Goal: Find specific page/section: Find specific page/section

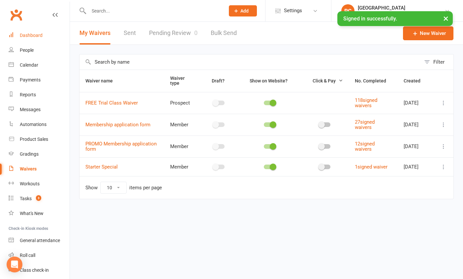
click at [25, 37] on div "Dashboard" at bounding box center [31, 35] width 23 height 5
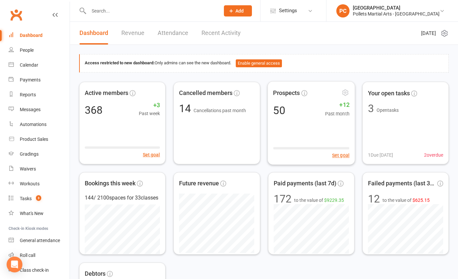
scroll to position [328, 0]
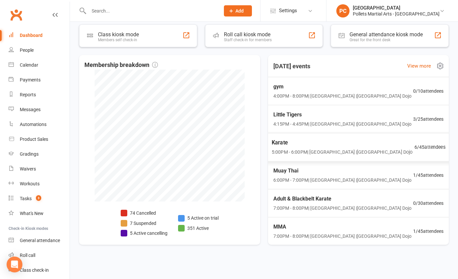
click at [354, 147] on div "Karate 5:00PM - 6:00PM | [GEOGRAPHIC_DATA] | [GEOGRAPHIC_DATA]" at bounding box center [341, 146] width 141 height 17
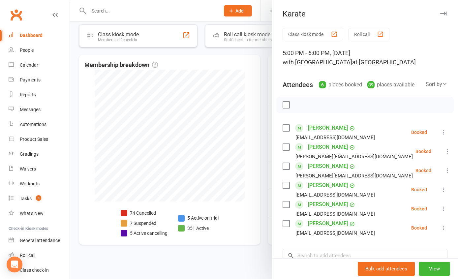
click at [264, 122] on div at bounding box center [264, 139] width 388 height 279
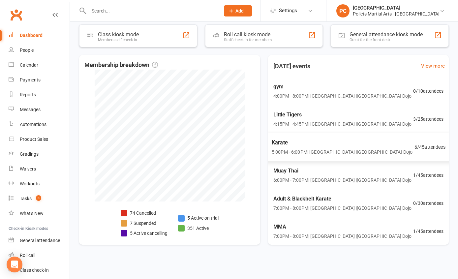
click at [338, 153] on span "5:00PM - 6:00PM | [GEOGRAPHIC_DATA] | [GEOGRAPHIC_DATA]" at bounding box center [341, 152] width 141 height 8
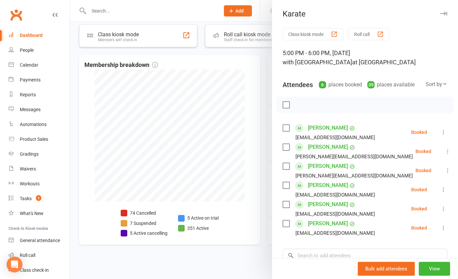
click at [264, 133] on div at bounding box center [264, 139] width 388 height 279
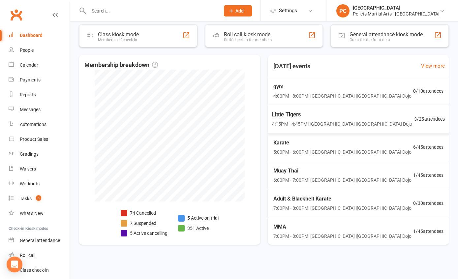
click at [293, 120] on div "Little Tigers 4:15PM - 4:45PM | [GEOGRAPHIC_DATA] | [GEOGRAPHIC_DATA]" at bounding box center [342, 118] width 140 height 17
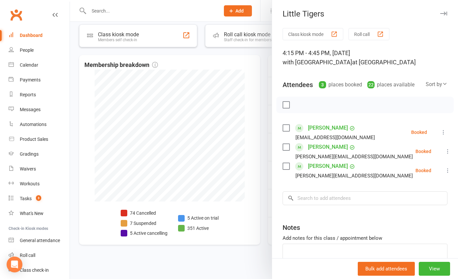
click at [265, 122] on div at bounding box center [264, 139] width 388 height 279
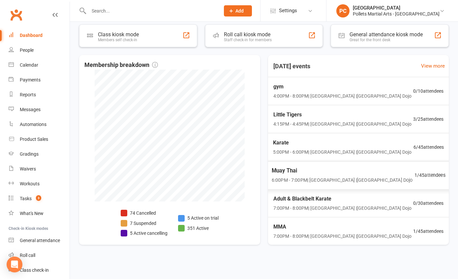
click at [326, 177] on span "6:00PM - 7:00PM | [GEOGRAPHIC_DATA] | [GEOGRAPHIC_DATA]" at bounding box center [341, 180] width 141 height 8
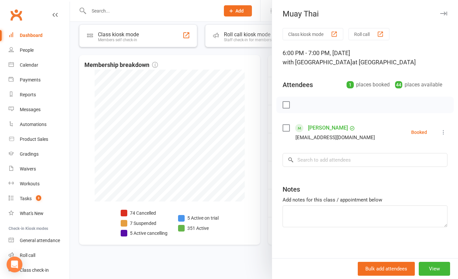
click at [260, 163] on div at bounding box center [264, 139] width 388 height 279
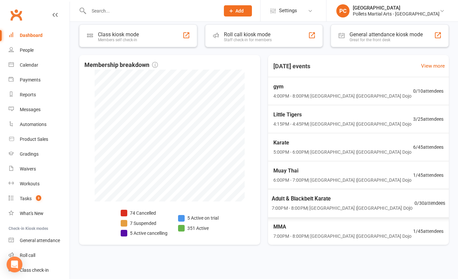
click at [307, 201] on span "Adult & Blackbelt Karate" at bounding box center [341, 198] width 141 height 9
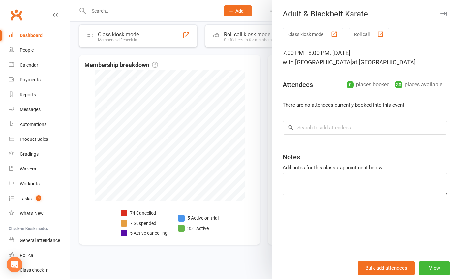
drag, startPoint x: 271, startPoint y: 189, endPoint x: 266, endPoint y: 188, distance: 5.0
click at [272, 189] on div "Class kiosk mode Roll call 7:00 PM - 8:00 PM, [DATE] with [GEOGRAPHIC_DATA] at …" at bounding box center [365, 142] width 186 height 229
click at [260, 188] on div at bounding box center [264, 139] width 388 height 279
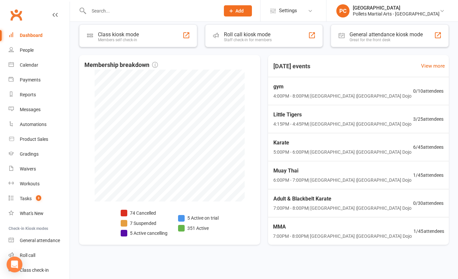
click at [330, 240] on div "MMA 7:00PM - 8:00PM | [GEOGRAPHIC_DATA] | [GEOGRAPHIC_DATA] Dojo 1 / 45 attende…" at bounding box center [358, 231] width 187 height 28
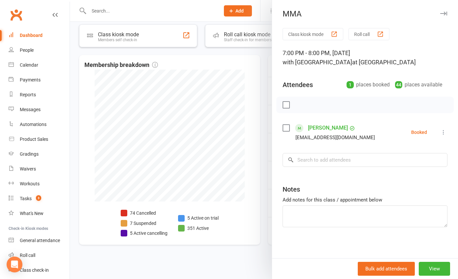
click at [265, 204] on div at bounding box center [264, 139] width 388 height 279
